Goal: Information Seeking & Learning: Check status

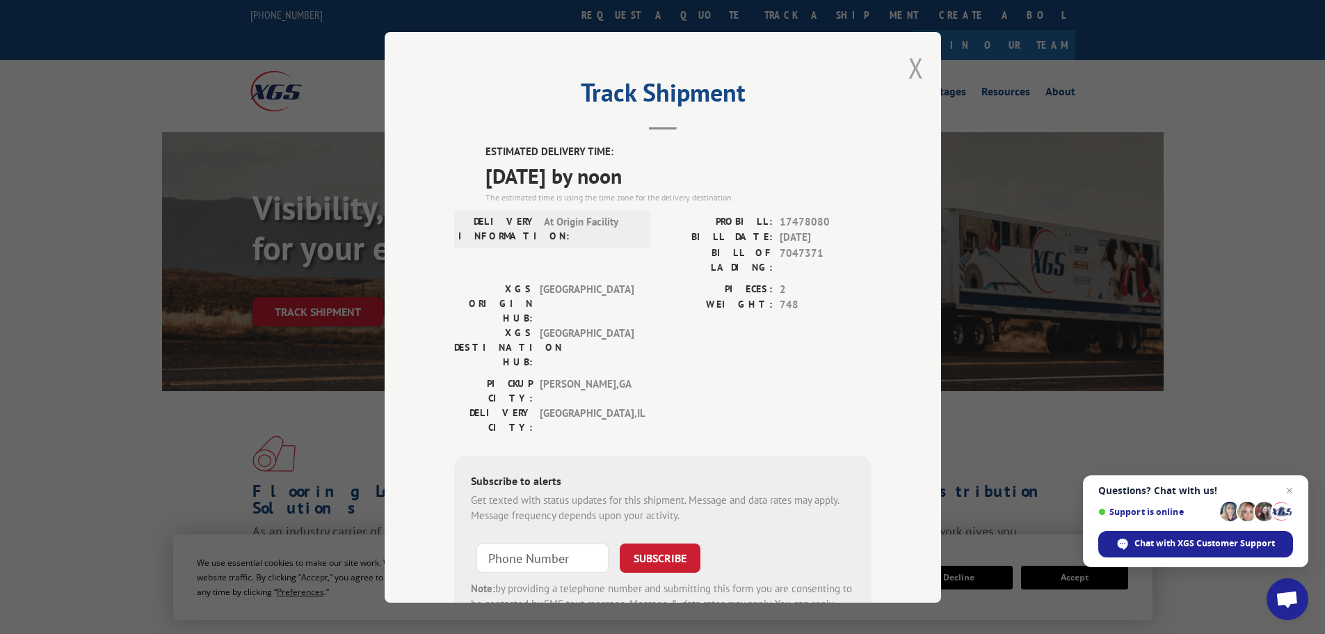
click at [909, 68] on button "Close modal" at bounding box center [915, 67] width 15 height 37
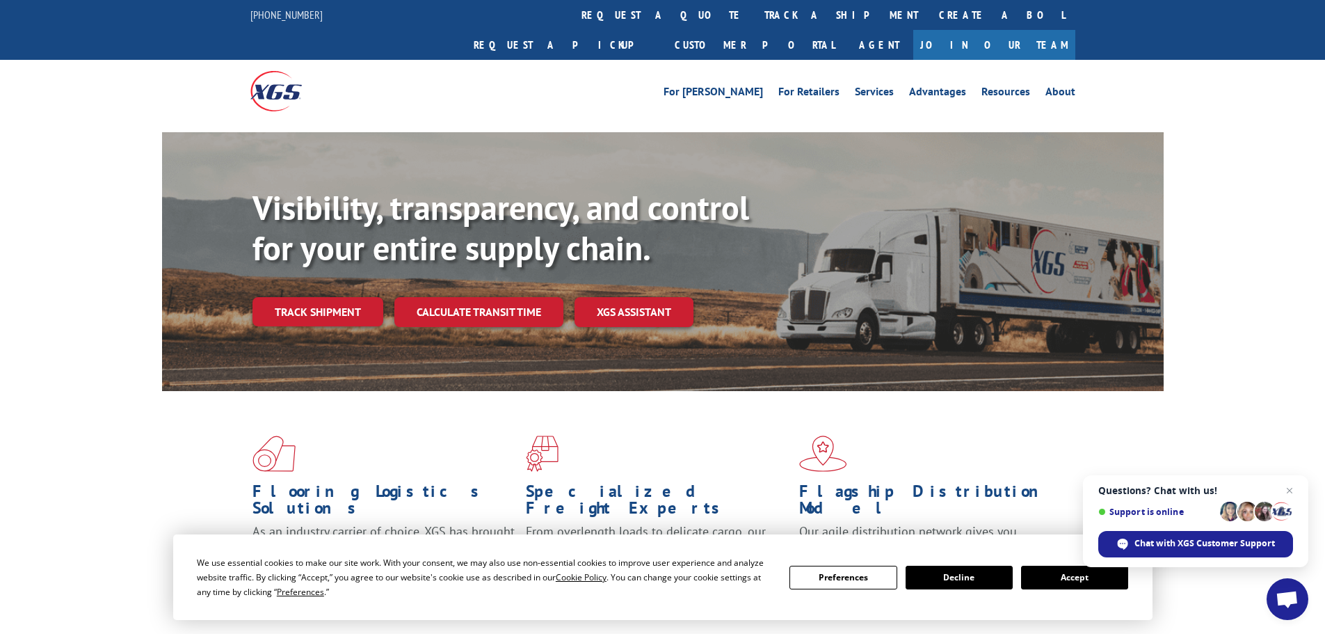
drag, startPoint x: 323, startPoint y: 274, endPoint x: 403, endPoint y: 281, distance: 80.3
click at [323, 297] on link "Track shipment" at bounding box center [317, 311] width 131 height 29
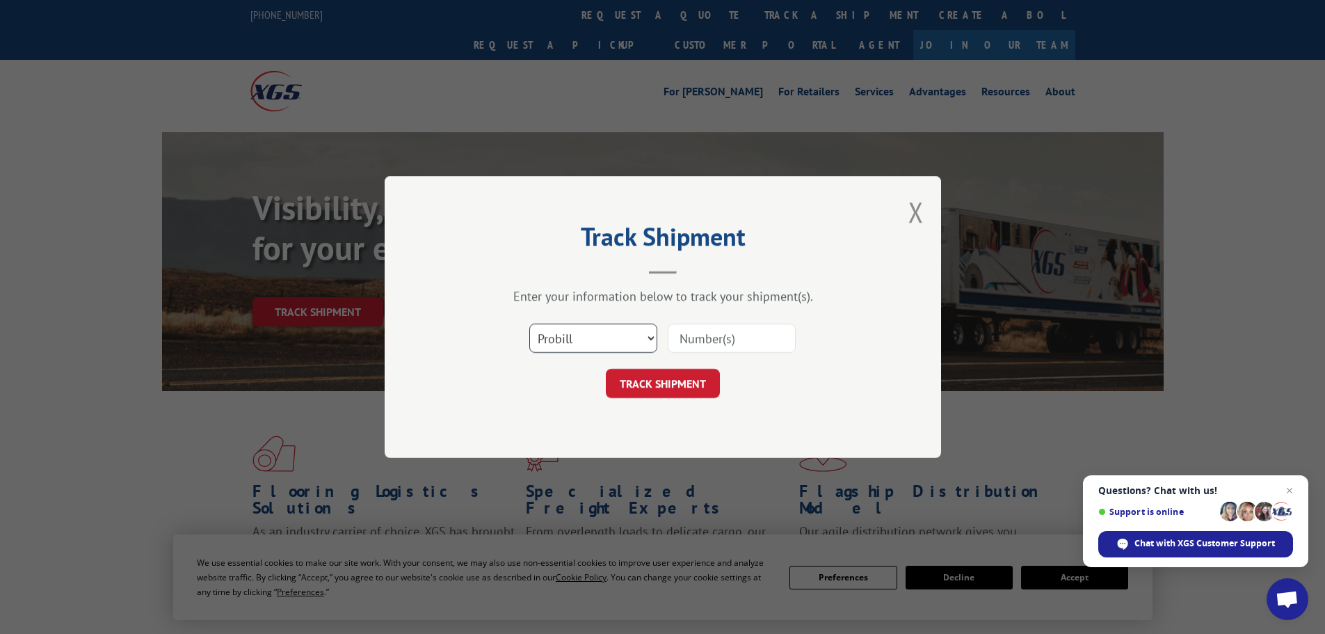
click at [583, 340] on select "Select category... Probill BOL PO" at bounding box center [593, 337] width 128 height 29
select select "bol"
click at [529, 323] on select "Select category... Probill BOL PO" at bounding box center [593, 337] width 128 height 29
click at [699, 339] on input at bounding box center [732, 337] width 128 height 29
paste input "5470568"
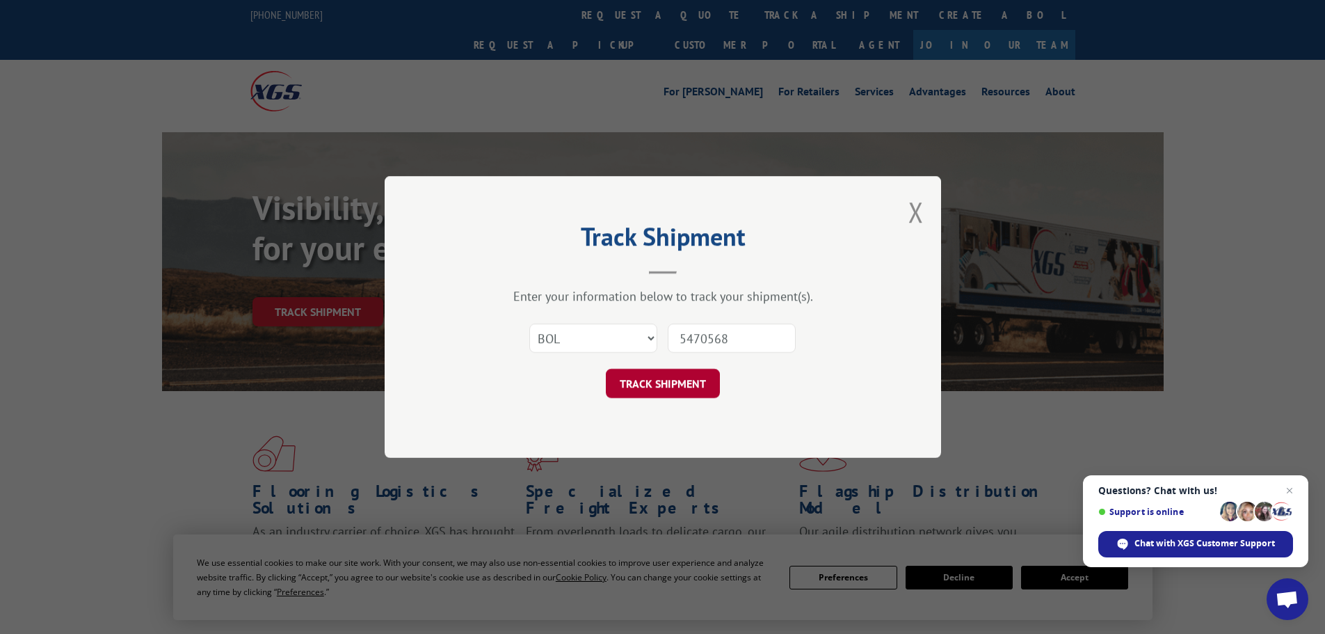
type input "5470568"
click at [650, 376] on button "TRACK SHIPMENT" at bounding box center [663, 383] width 114 height 29
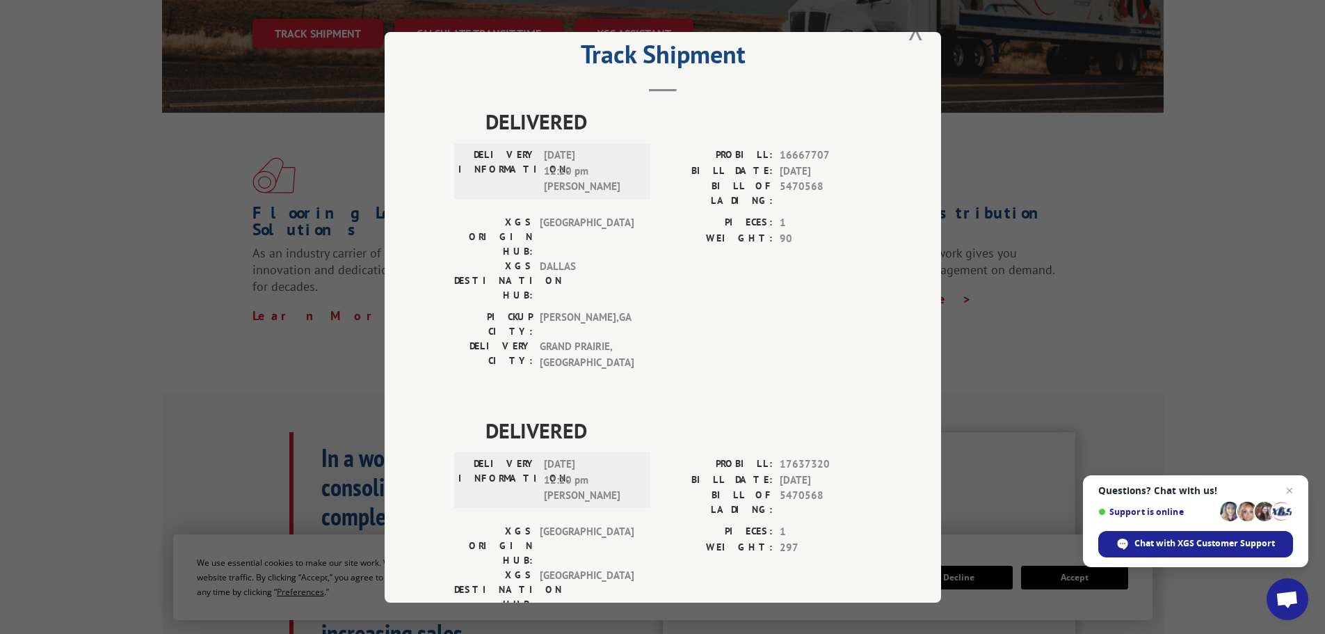
scroll to position [72, 0]
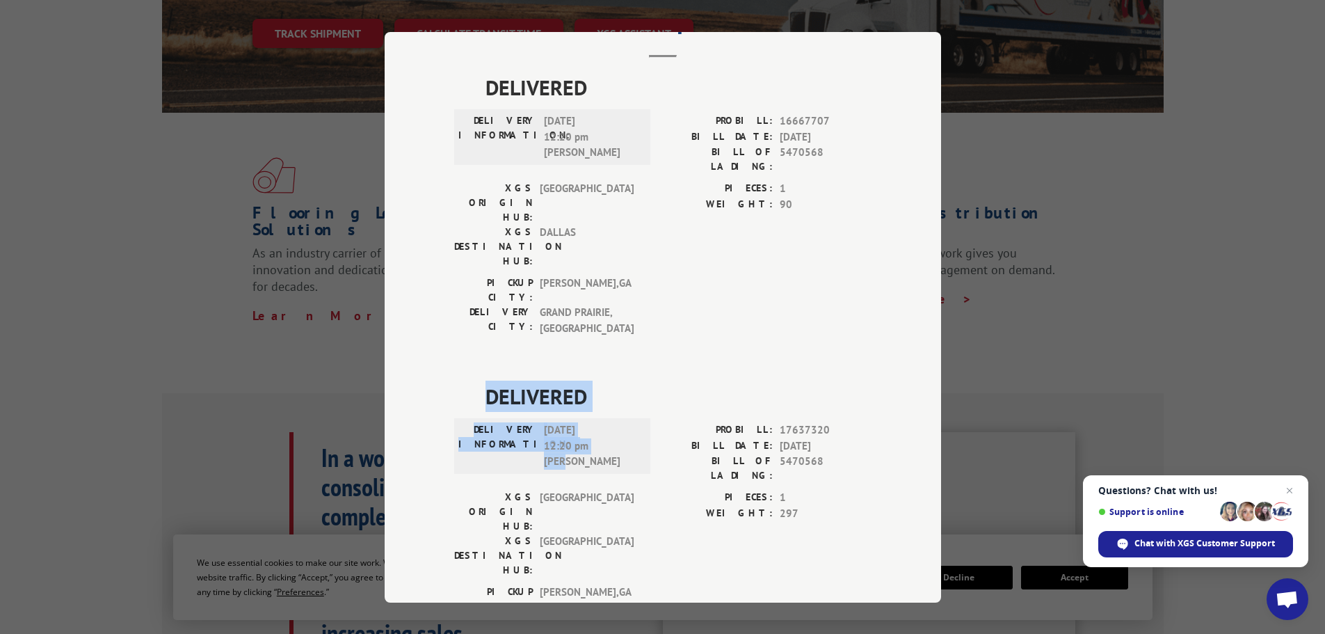
drag, startPoint x: 483, startPoint y: 314, endPoint x: 552, endPoint y: 368, distance: 88.2
click at [590, 380] on div "DELIVERED DELIVERY INFORMATION: [DATE] 12:20 pm [PERSON_NAME]: 17637320 BILL DA…" at bounding box center [662, 514] width 417 height 269
copy div "DELIVERED DELIVERY INFORMATION: [DATE] 12:20 pm [PERSON_NAME]"
click at [668, 275] on div "PICKUP CITY: [GEOGRAPHIC_DATA] , [GEOGRAPHIC_DATA]: [GEOGRAPHIC_DATA] , [GEOGRA…" at bounding box center [662, 308] width 417 height 67
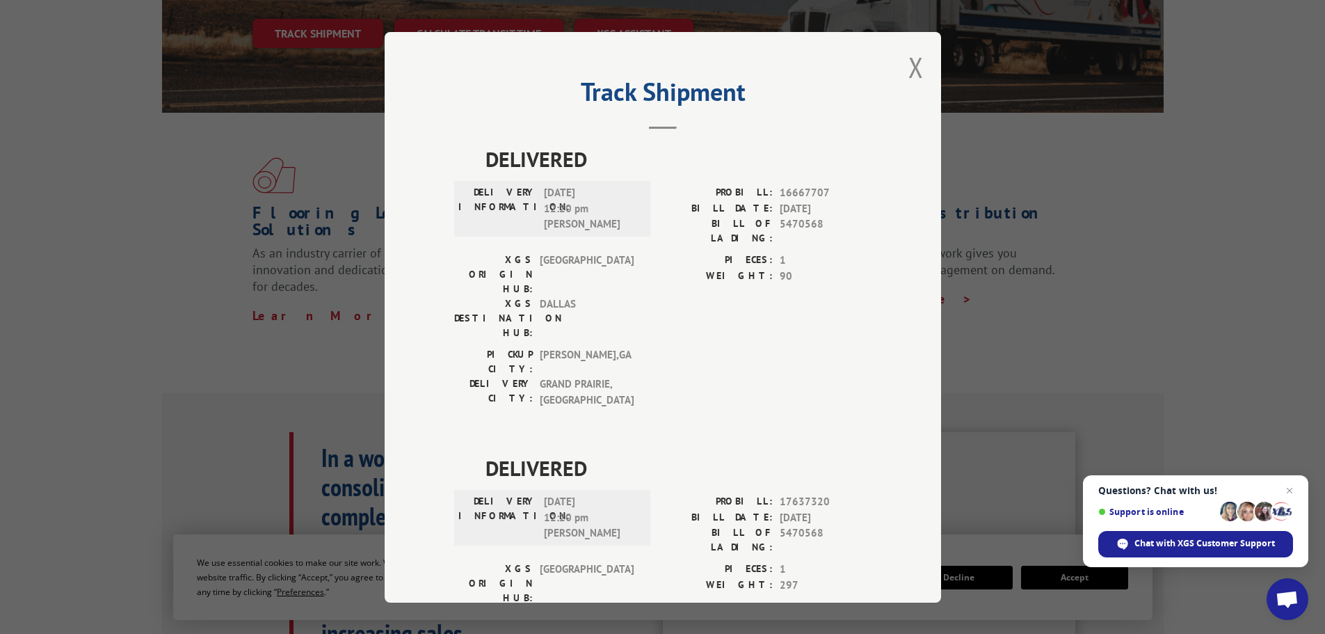
scroll to position [0, 0]
